Goal: Browse casually

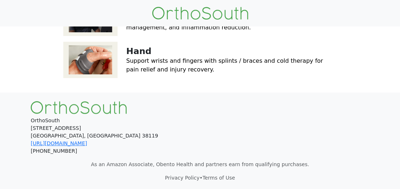
scroll to position [301, 0]
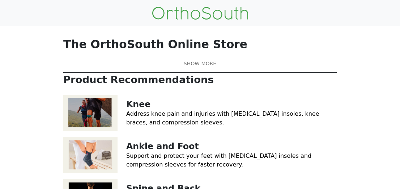
scroll to position [300, 0]
